Goal: Task Accomplishment & Management: Manage account settings

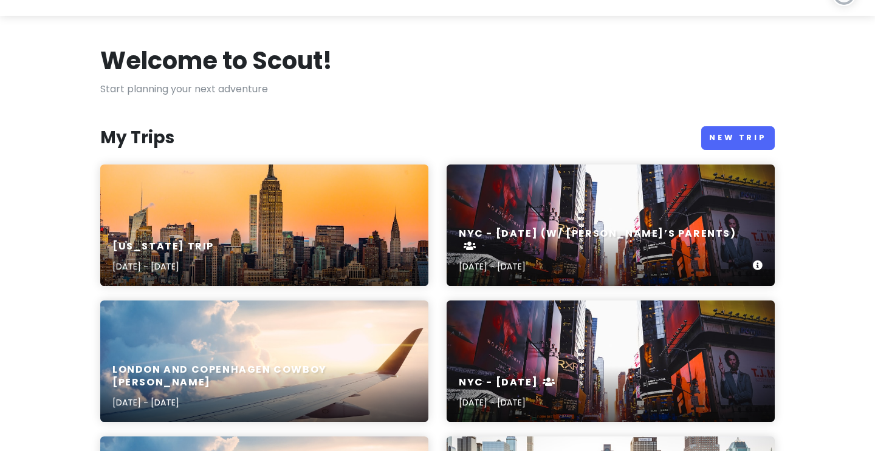
scroll to position [29, 0]
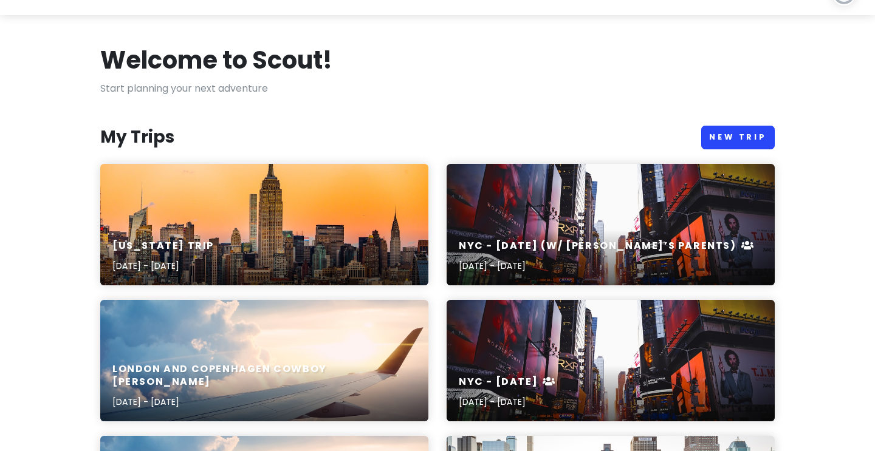
click at [723, 134] on link "New Trip" at bounding box center [738, 138] width 74 height 24
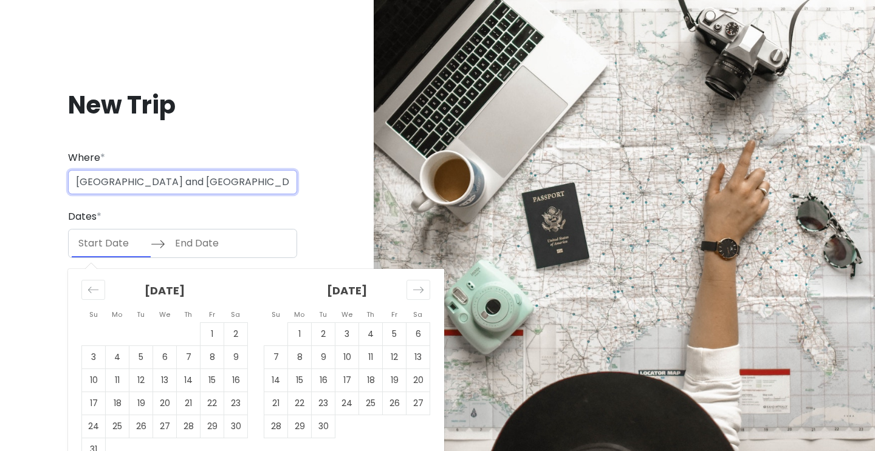
click at [210, 180] on input "[GEOGRAPHIC_DATA] and [GEOGRAPHIC_DATA] with Parents" at bounding box center [182, 182] width 229 height 24
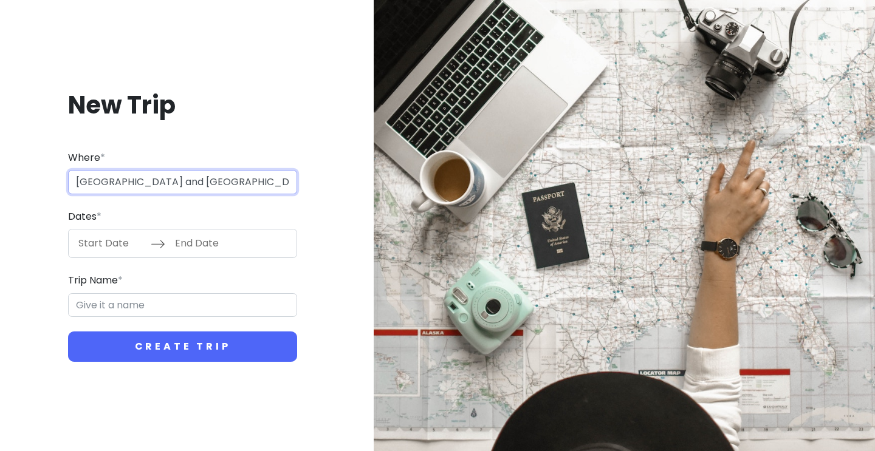
type input "[GEOGRAPHIC_DATA] and [GEOGRAPHIC_DATA] with Kath and Cinco"
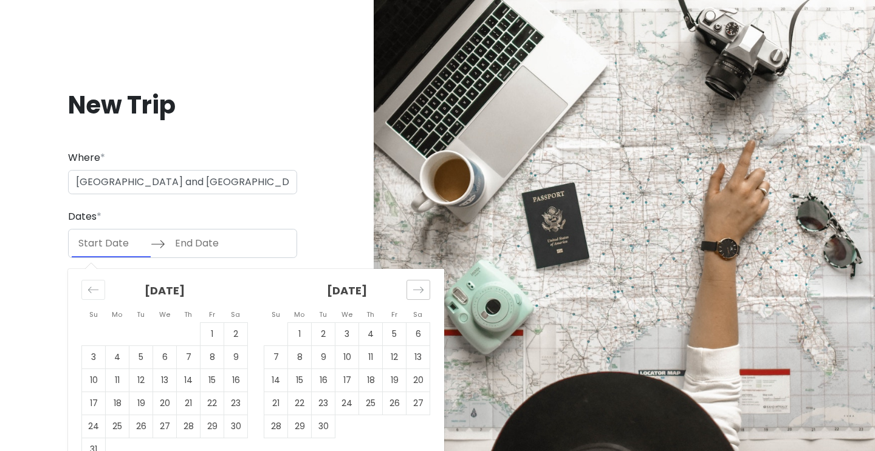
click at [415, 284] on icon "Move forward to switch to the next month." at bounding box center [419, 290] width 12 height 12
click at [272, 359] on td "5" at bounding box center [276, 357] width 24 height 23
type input "[DATE]"
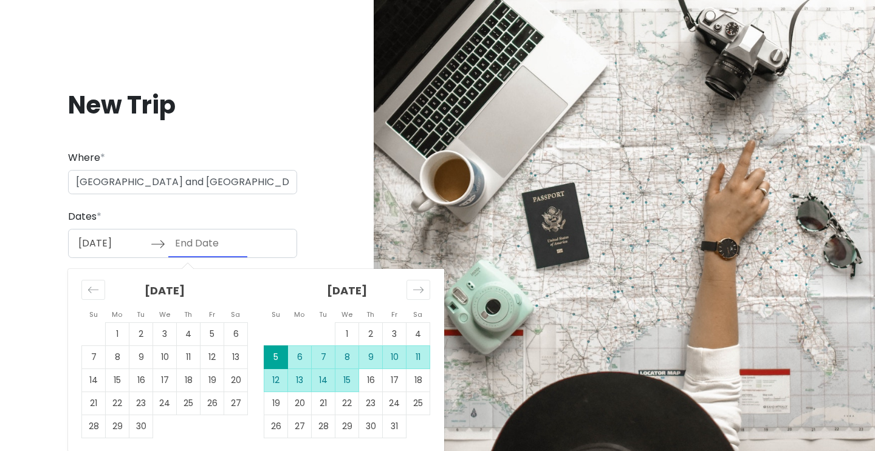
click at [350, 380] on td "15" at bounding box center [347, 380] width 24 height 23
type input "[DATE]"
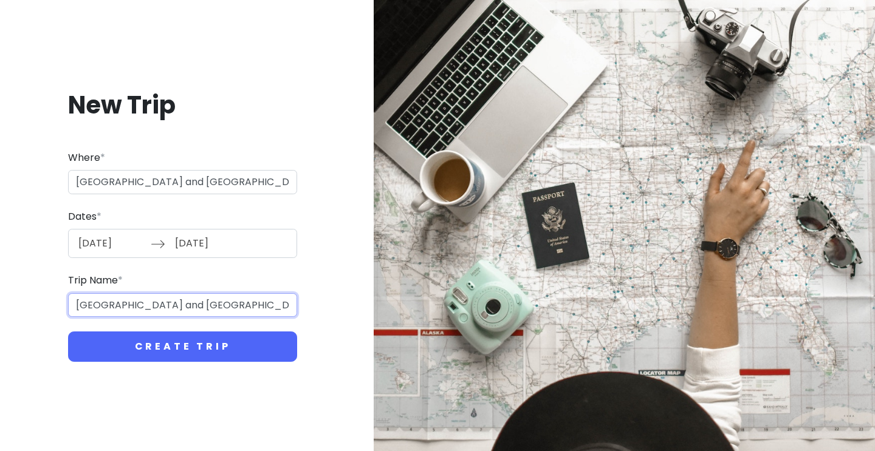
type input "[GEOGRAPHIC_DATA] and [GEOGRAPHIC_DATA] with"
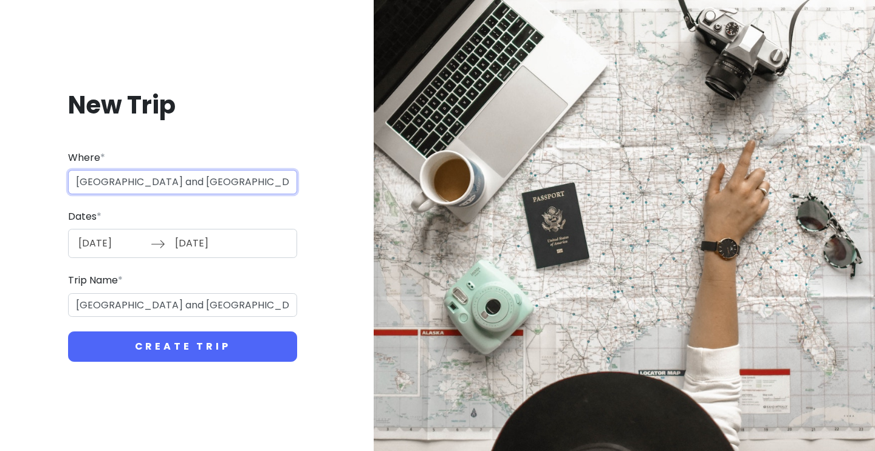
click at [186, 190] on input "[GEOGRAPHIC_DATA] and [GEOGRAPHIC_DATA] with Kath and Cinco" at bounding box center [182, 182] width 229 height 24
click at [218, 191] on input "[GEOGRAPHIC_DATA] and [GEOGRAPHIC_DATA] with Kath and Cinco" at bounding box center [182, 182] width 229 height 24
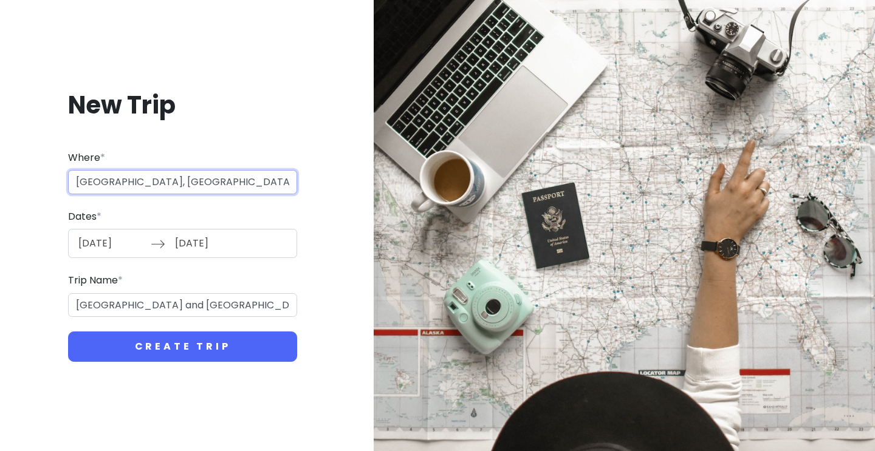
click at [202, 183] on input "[GEOGRAPHIC_DATA], [GEOGRAPHIC_DATA]" at bounding box center [182, 182] width 229 height 24
type input "[GEOGRAPHIC_DATA] and [GEOGRAPHIC_DATA]"
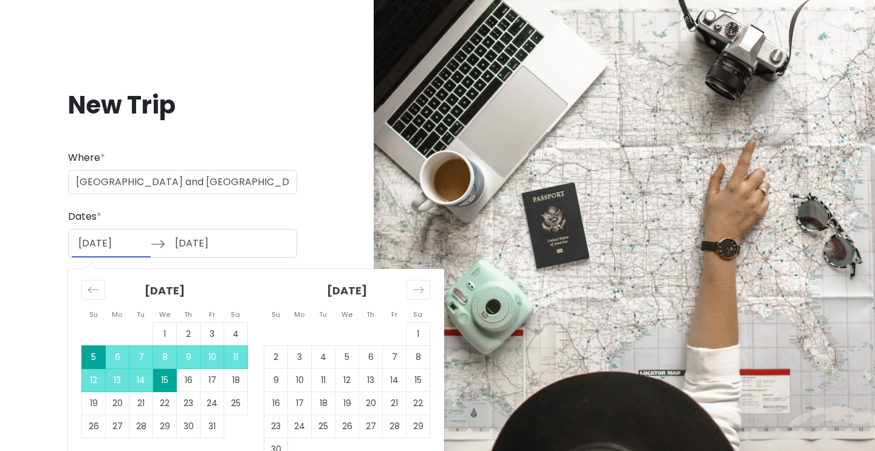
click at [330, 204] on div "New Trip Where * [GEOGRAPHIC_DATA] and [GEOGRAPHIC_DATA] Dates * [DATE] Navigat…" at bounding box center [183, 226] width 346 height 332
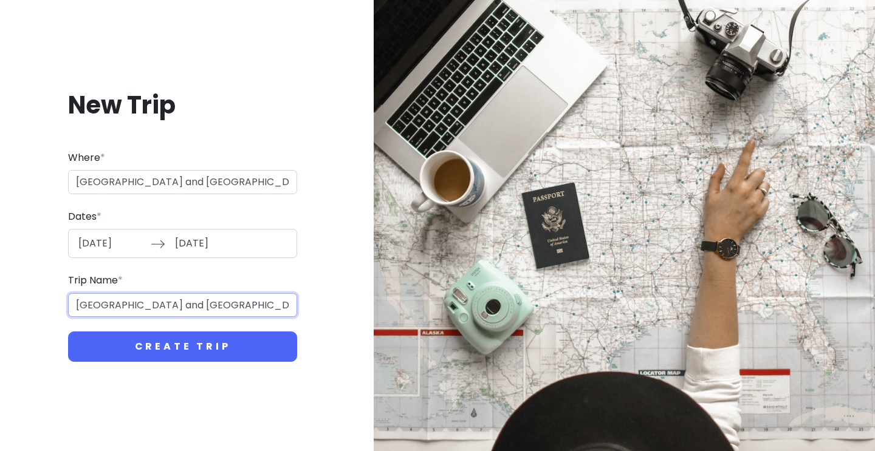
click at [222, 311] on input "[GEOGRAPHIC_DATA] and [GEOGRAPHIC_DATA] with" at bounding box center [182, 306] width 229 height 24
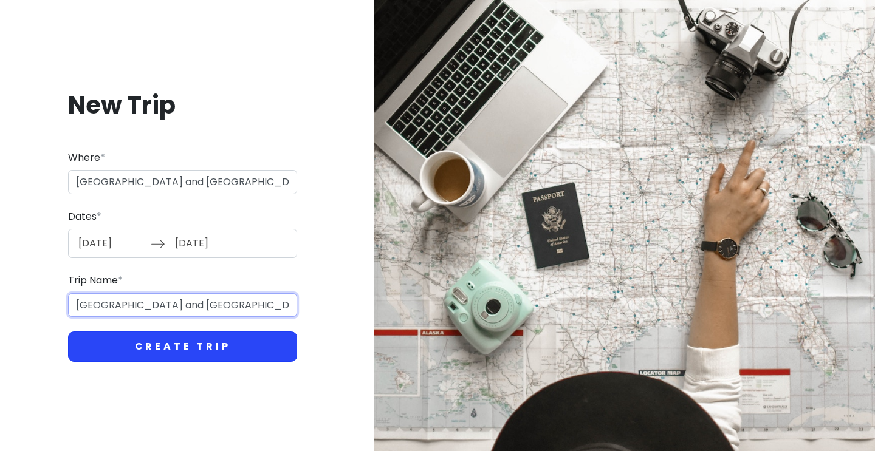
type input "[GEOGRAPHIC_DATA] and [GEOGRAPHIC_DATA] with Kath and Cinco"
click at [183, 357] on button "Create Trip" at bounding box center [182, 347] width 229 height 30
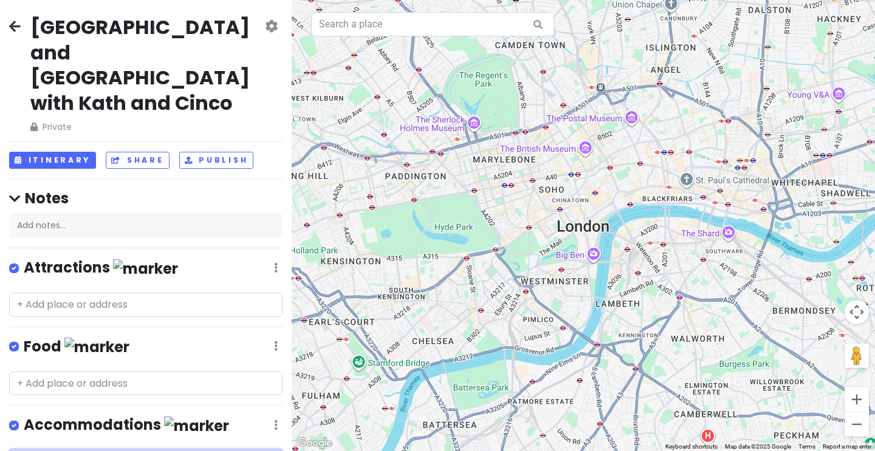
type input "st. er"
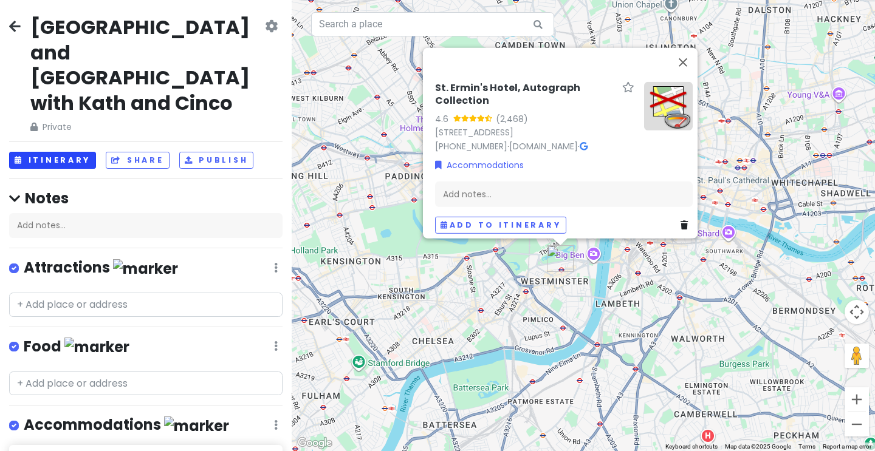
click at [84, 152] on button "Itinerary" at bounding box center [52, 161] width 87 height 18
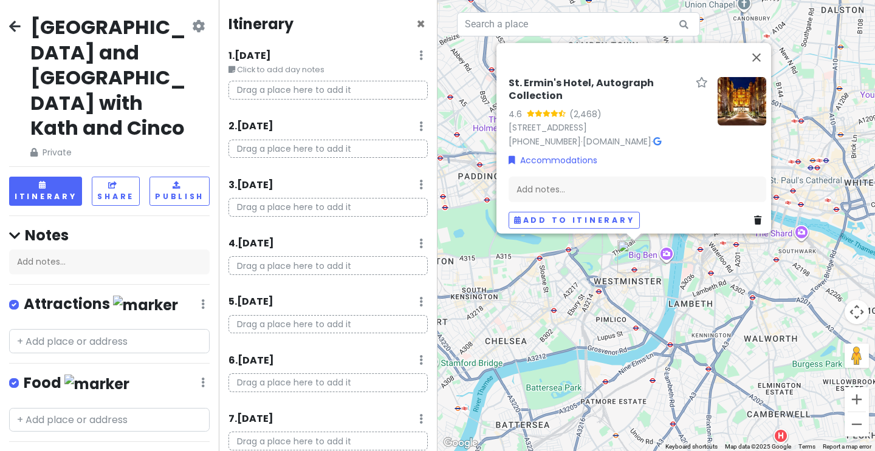
scroll to position [4, 0]
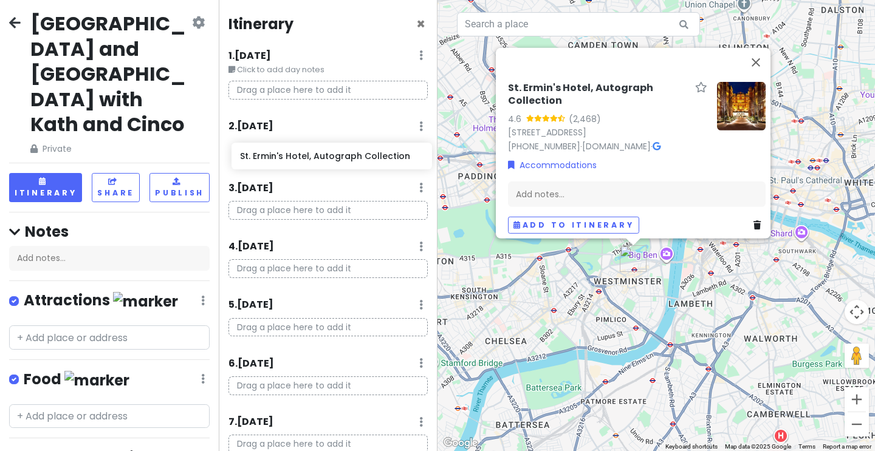
drag, startPoint x: 75, startPoint y: 436, endPoint x: 298, endPoint y: 153, distance: 359.6
click at [298, 153] on div "[GEOGRAPHIC_DATA] and [GEOGRAPHIC_DATA] with [PERSON_NAME] and Cinco Private Ch…" at bounding box center [437, 225] width 875 height 451
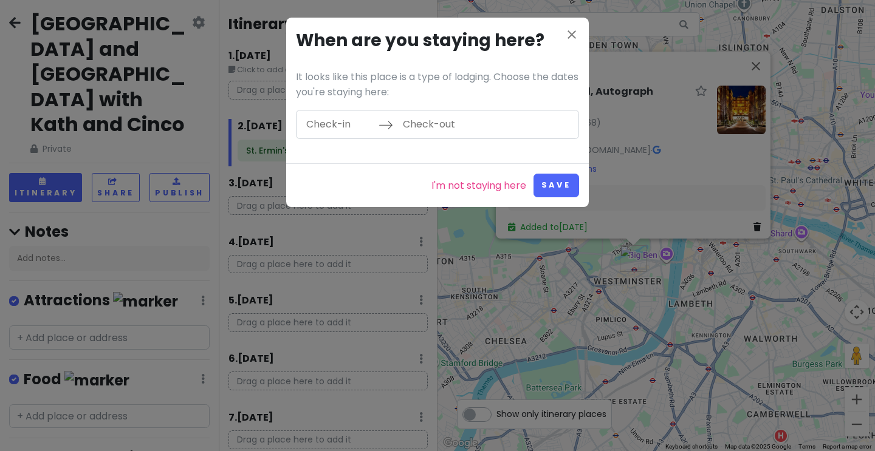
click at [354, 118] on input "Check-in" at bounding box center [339, 125] width 79 height 28
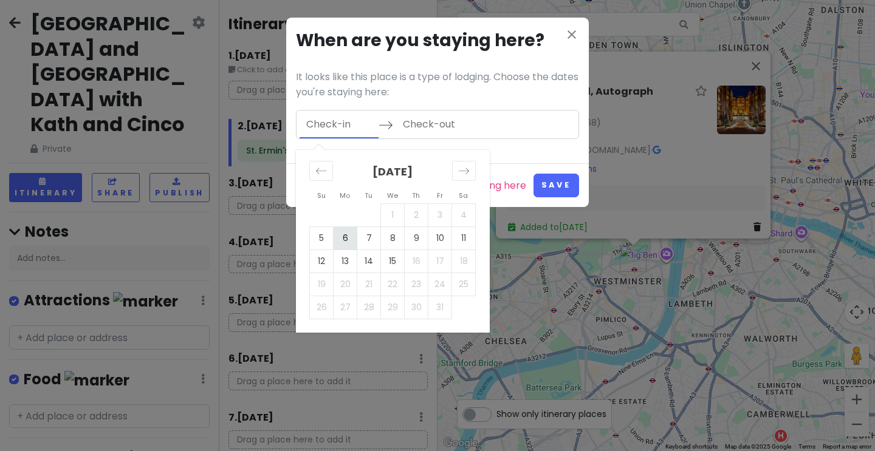
click at [345, 245] on td "6" at bounding box center [346, 238] width 24 height 23
type input "[DATE]"
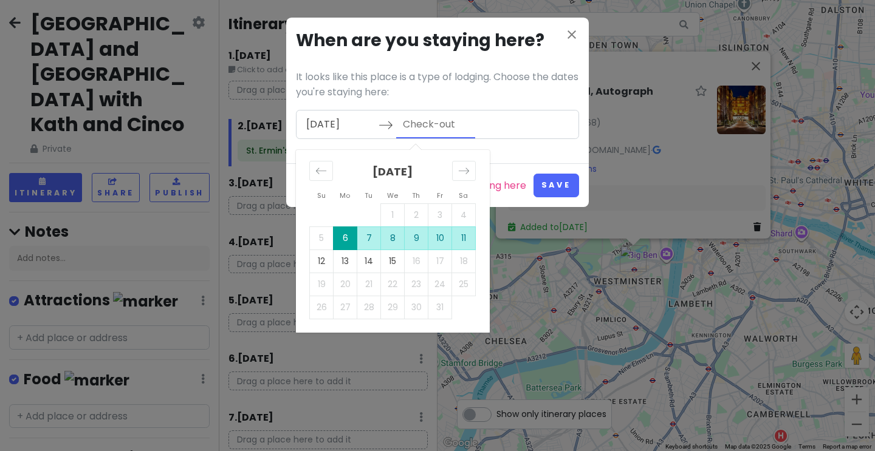
click at [466, 232] on td "11" at bounding box center [464, 238] width 24 height 23
type input "[DATE]"
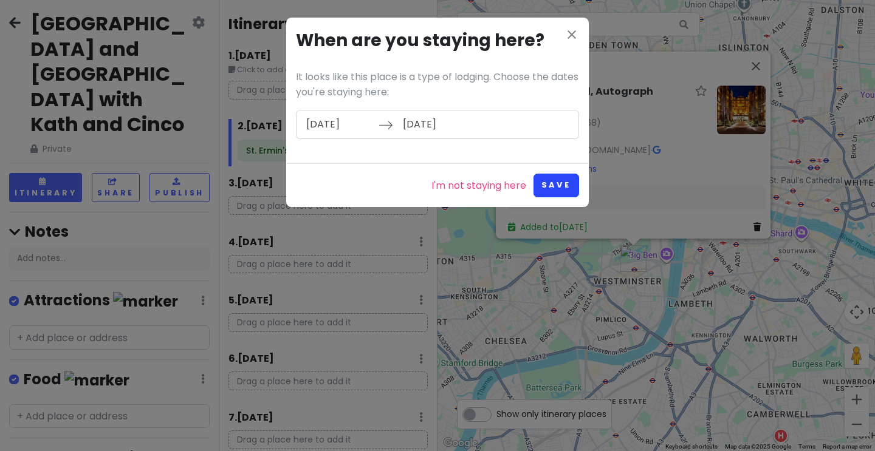
click at [548, 179] on button "Save" at bounding box center [557, 186] width 46 height 24
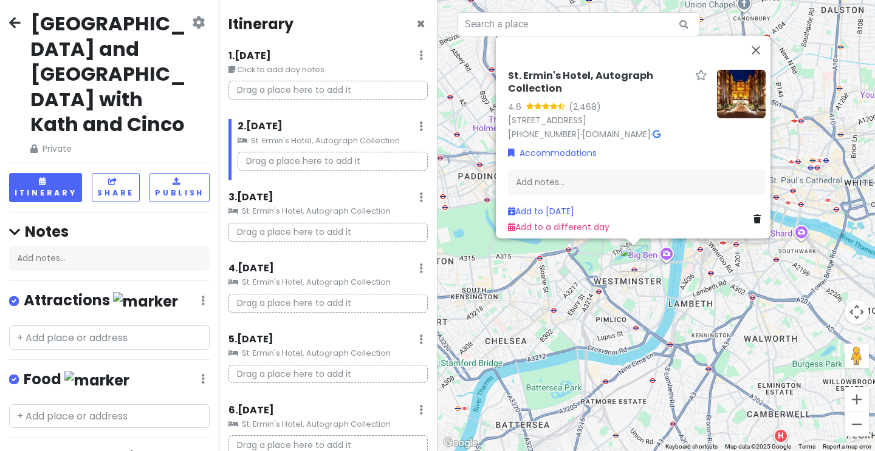
scroll to position [0, 0]
